Goal: Navigation & Orientation: Locate item on page

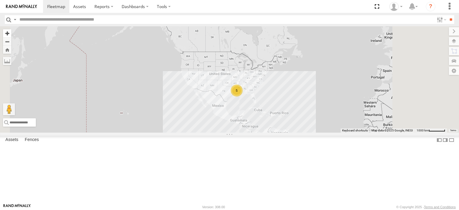
click at [11, 34] on button "Zoom in" at bounding box center [7, 33] width 8 height 8
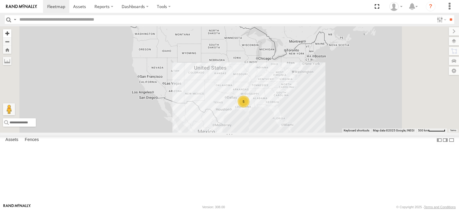
click at [11, 34] on button "Zoom in" at bounding box center [7, 33] width 8 height 8
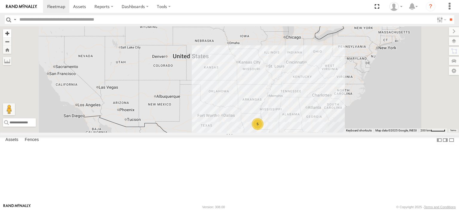
click at [11, 34] on button "Zoom in" at bounding box center [7, 33] width 8 height 8
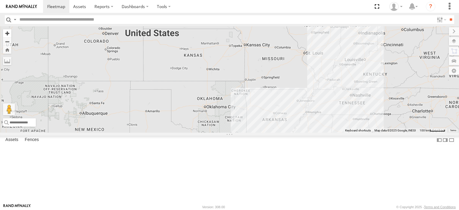
click at [11, 34] on button "Zoom in" at bounding box center [7, 33] width 8 height 8
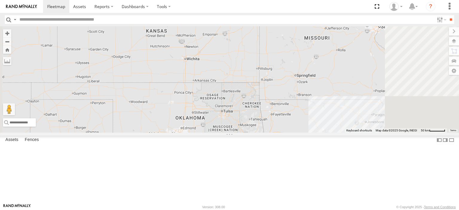
drag, startPoint x: 309, startPoint y: 140, endPoint x: 233, endPoint y: 46, distance: 120.9
click at [233, 46] on div at bounding box center [229, 79] width 459 height 106
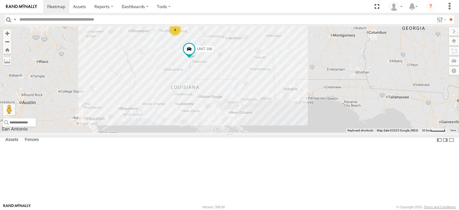
drag, startPoint x: 283, startPoint y: 83, endPoint x: 318, endPoint y: 93, distance: 36.0
click at [318, 93] on div "UNIT 166 4" at bounding box center [229, 79] width 459 height 106
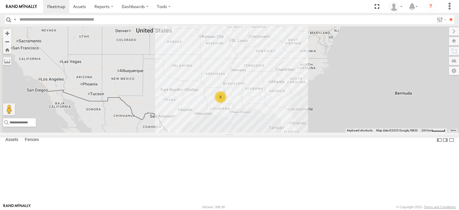
drag, startPoint x: 314, startPoint y: 76, endPoint x: 318, endPoint y: 173, distance: 96.2
click at [318, 133] on div "5" at bounding box center [229, 79] width 459 height 106
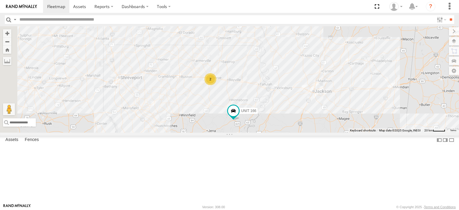
drag, startPoint x: 193, startPoint y: 82, endPoint x: 313, endPoint y: 177, distance: 153.0
click at [313, 133] on div "UNIT 166 2" at bounding box center [229, 79] width 459 height 106
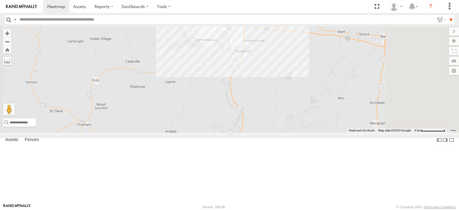
drag, startPoint x: 312, startPoint y: 89, endPoint x: 258, endPoint y: 222, distance: 143.1
click at [258, 210] on html at bounding box center [229, 105] width 459 height 210
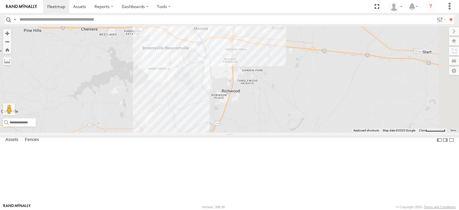
drag, startPoint x: 297, startPoint y: 74, endPoint x: 248, endPoint y: 222, distance: 155.7
click at [248, 210] on html at bounding box center [229, 105] width 459 height 210
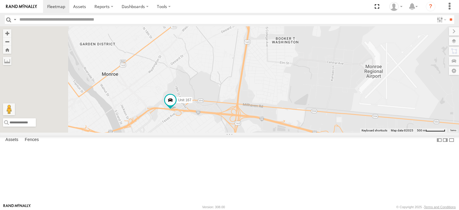
drag, startPoint x: 177, startPoint y: 134, endPoint x: 289, endPoint y: 187, distance: 124.1
click at [289, 133] on div "UNIT 166 Unit 170 Unit 167" at bounding box center [229, 79] width 459 height 106
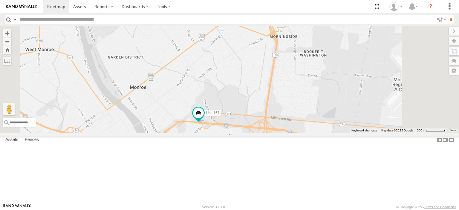
drag, startPoint x: 330, startPoint y: 179, endPoint x: 289, endPoint y: 137, distance: 58.7
click at [291, 133] on div "UNIT 166 Unit 170 Unit 167" at bounding box center [229, 79] width 459 height 106
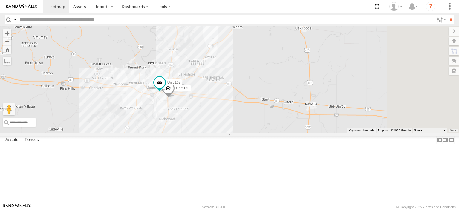
drag, startPoint x: 342, startPoint y: 174, endPoint x: 267, endPoint y: 138, distance: 83.1
click at [267, 133] on div "UNIT 166 Unit 170 Unit 167" at bounding box center [229, 79] width 459 height 106
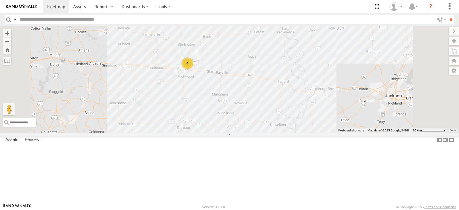
drag, startPoint x: 291, startPoint y: 167, endPoint x: 290, endPoint y: 137, distance: 30.5
click at [290, 133] on div "UNIT 166 4" at bounding box center [229, 79] width 459 height 106
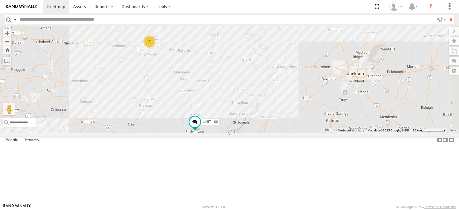
drag, startPoint x: 302, startPoint y: 150, endPoint x: 288, endPoint y: 128, distance: 26.0
click at [288, 128] on div "UNIT 166 4" at bounding box center [229, 79] width 459 height 106
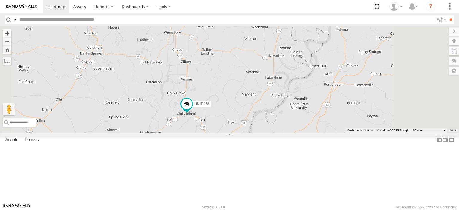
click at [11, 31] on button "Zoom in" at bounding box center [7, 33] width 8 height 8
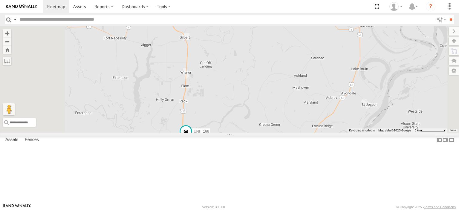
drag, startPoint x: 268, startPoint y: 154, endPoint x: 313, endPoint y: 146, distance: 45.7
click at [313, 133] on div "UNIT 166" at bounding box center [229, 79] width 459 height 106
click at [11, 34] on button "Zoom in" at bounding box center [7, 33] width 8 height 8
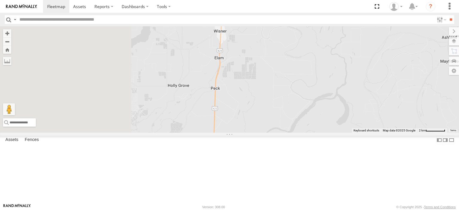
drag, startPoint x: 289, startPoint y: 183, endPoint x: 373, endPoint y: 140, distance: 93.9
click at [373, 133] on div "UNIT 166" at bounding box center [229, 79] width 459 height 106
